Goal: Manage account settings

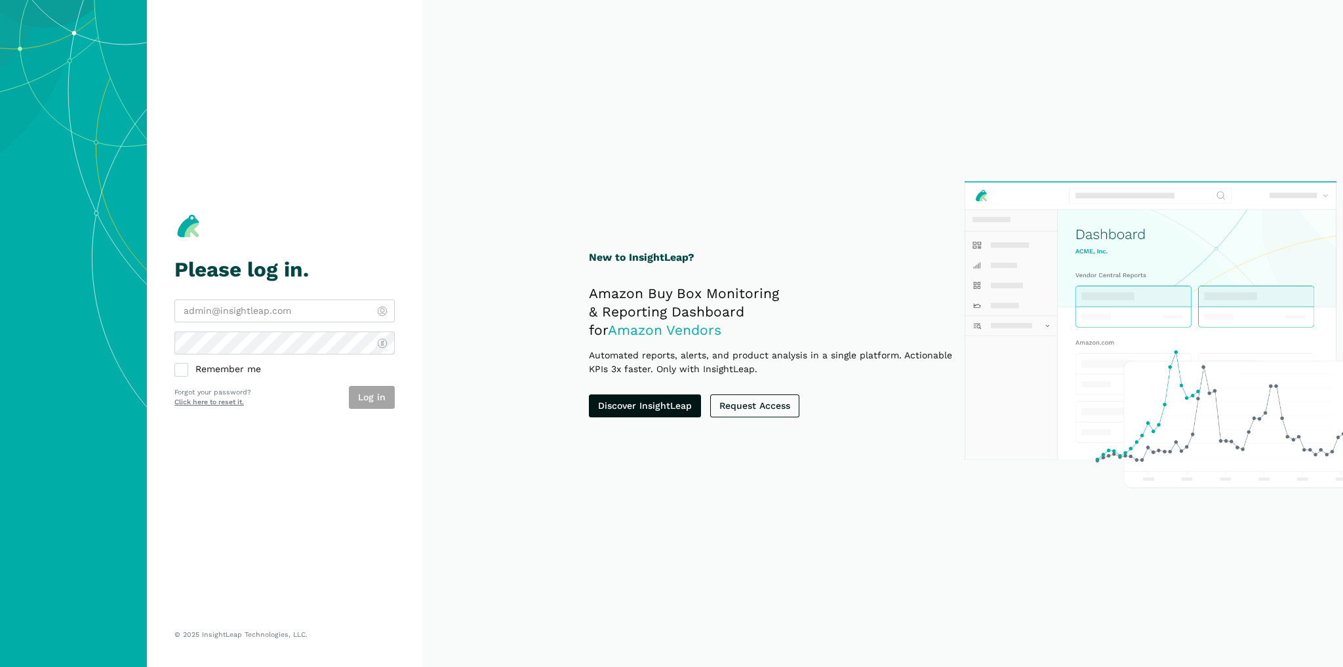
click at [189, 309] on input "email" at bounding box center [284, 311] width 220 height 23
type input "[EMAIL_ADDRESS][DOMAIN_NAME]"
click at [179, 370] on label "Remember me" at bounding box center [284, 370] width 220 height 12
click at [175, 364] on input "Remember me" at bounding box center [174, 364] width 1 height 1
checkbox input "true"
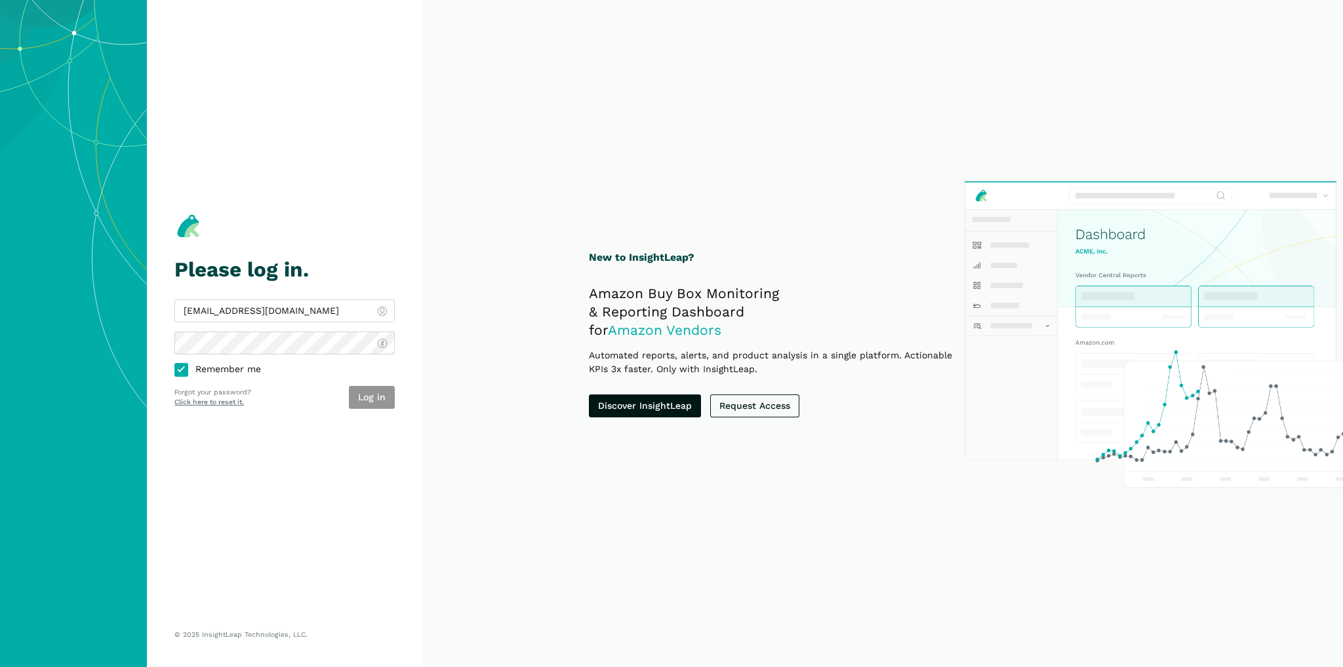
click at [374, 399] on button "Log in" at bounding box center [372, 397] width 46 height 23
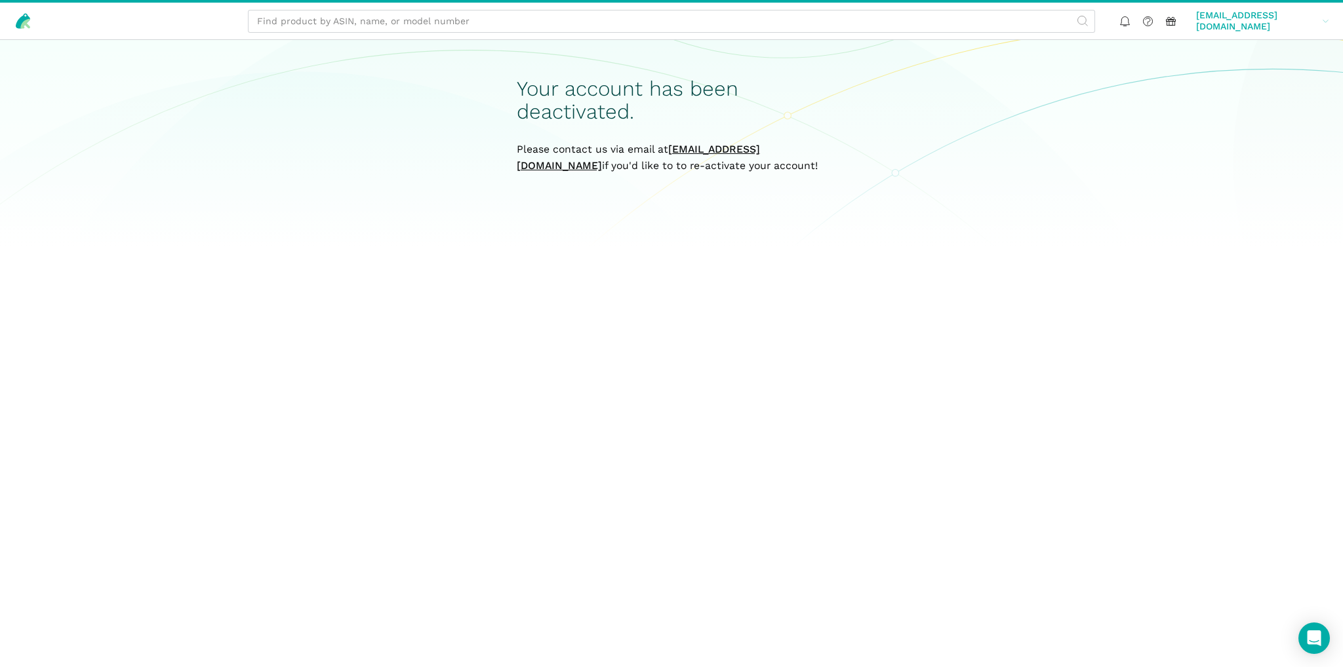
click at [1303, 24] on span "[EMAIL_ADDRESS][DOMAIN_NAME]" at bounding box center [1256, 21] width 121 height 23
click at [1280, 58] on link "Settings" at bounding box center [1278, 61] width 110 height 25
